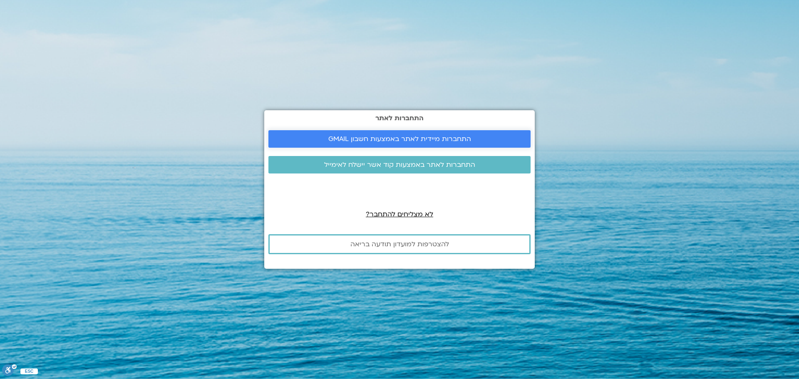
click at [299, 134] on link "התחברות מיידית לאתר באמצעות חשבון GMAIL" at bounding box center [399, 138] width 262 height 17
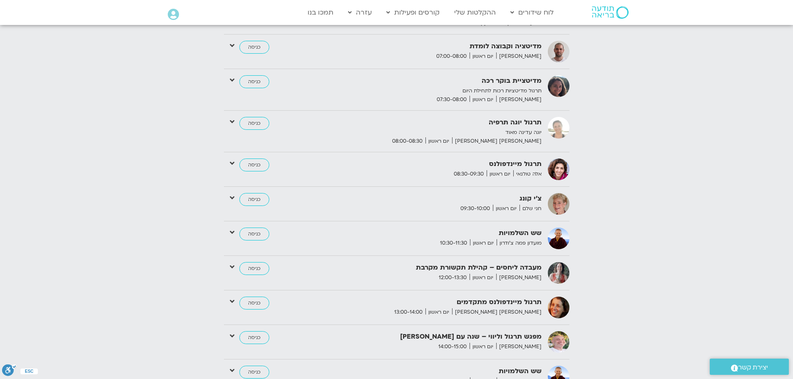
scroll to position [1082, 0]
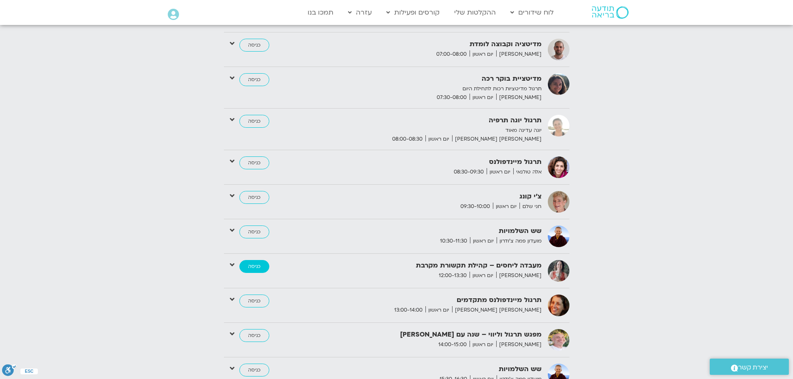
click at [252, 262] on link "כניסה" at bounding box center [254, 266] width 30 height 13
